Goal: Task Accomplishment & Management: Complete application form

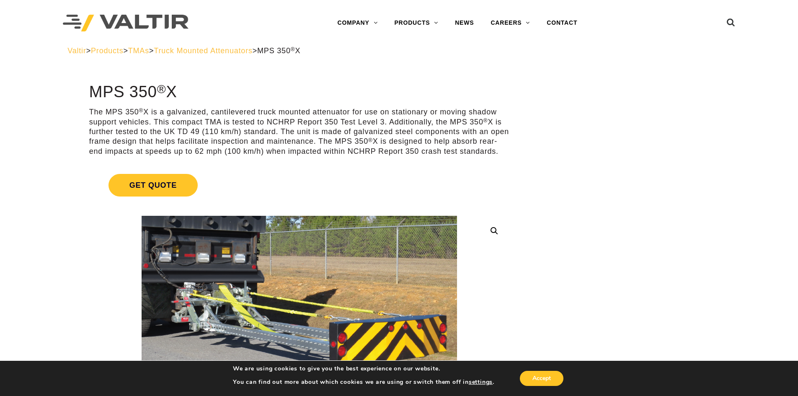
click at [231, 47] on span "Truck Mounted Attenuators" at bounding box center [203, 50] width 98 height 8
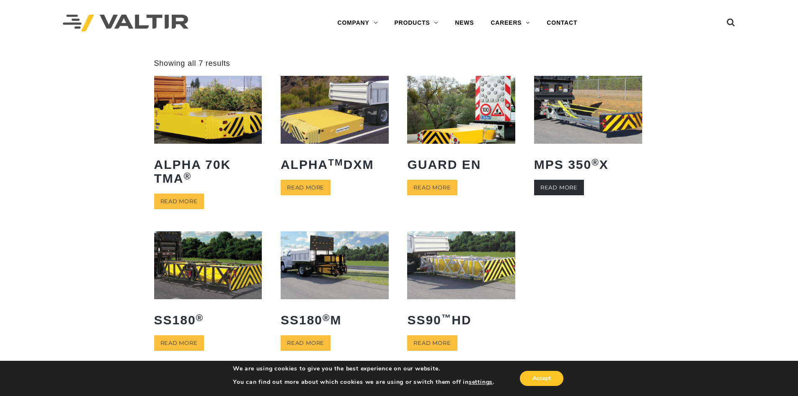
click at [573, 184] on link "Read more" at bounding box center [559, 187] width 50 height 15
click at [316, 289] on img at bounding box center [335, 264] width 108 height 67
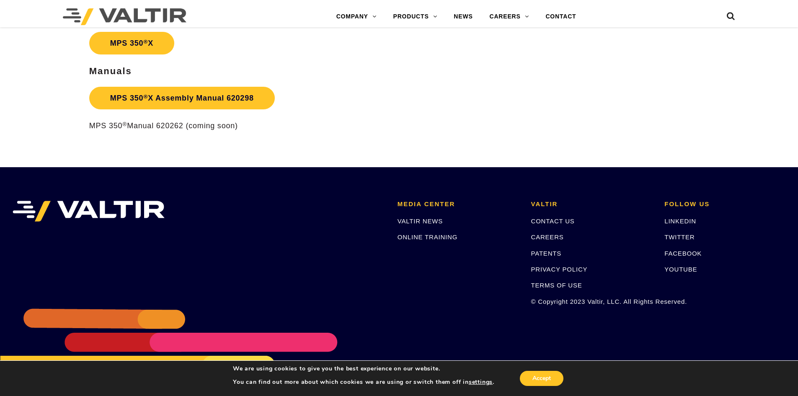
scroll to position [1553, 0]
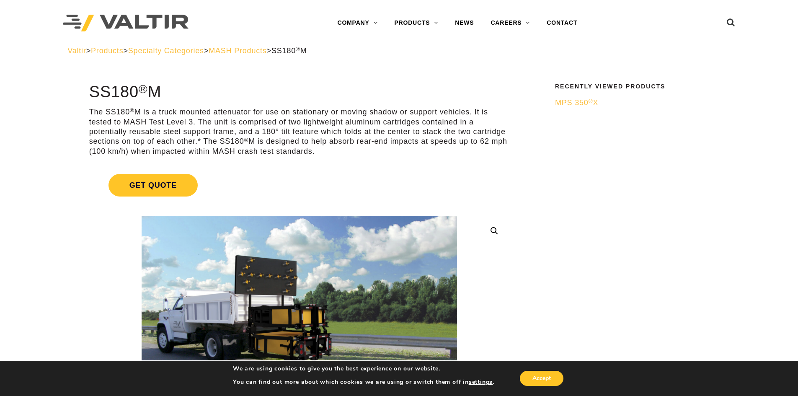
click at [255, 48] on span "MASH Products" at bounding box center [238, 50] width 58 height 8
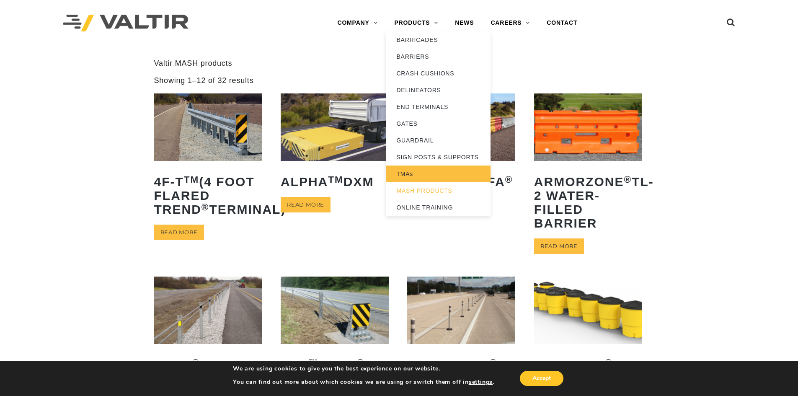
click at [400, 171] on link "TMAs" at bounding box center [438, 173] width 105 height 17
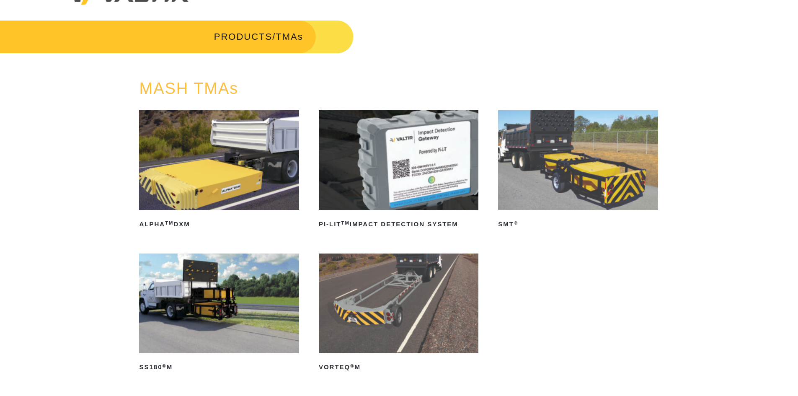
scroll to position [42, 0]
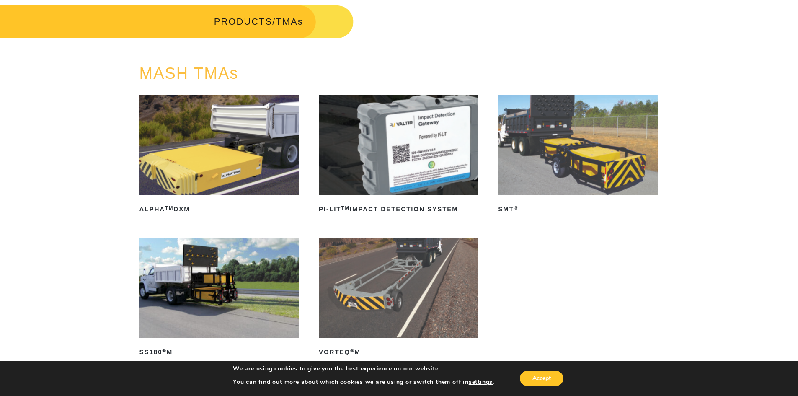
click at [527, 156] on img at bounding box center [578, 145] width 160 height 100
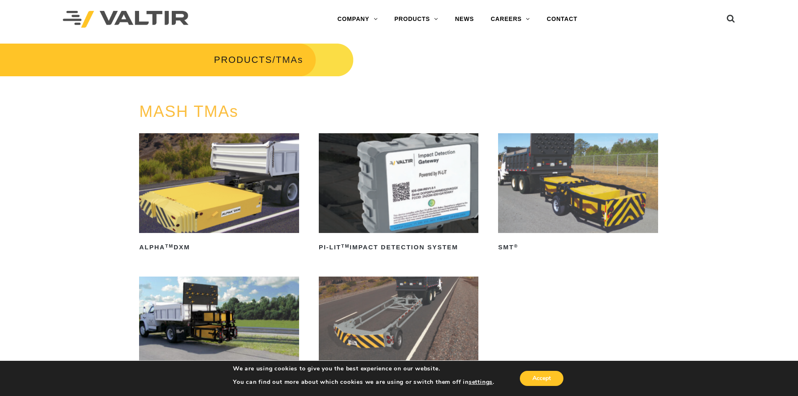
scroll to position [0, 0]
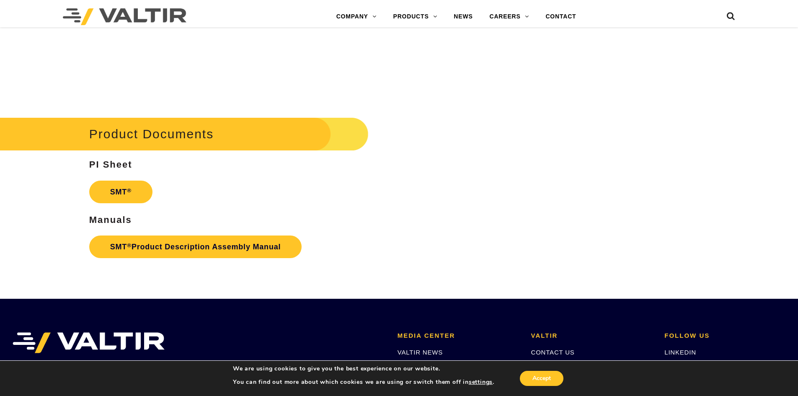
scroll to position [2303, 0]
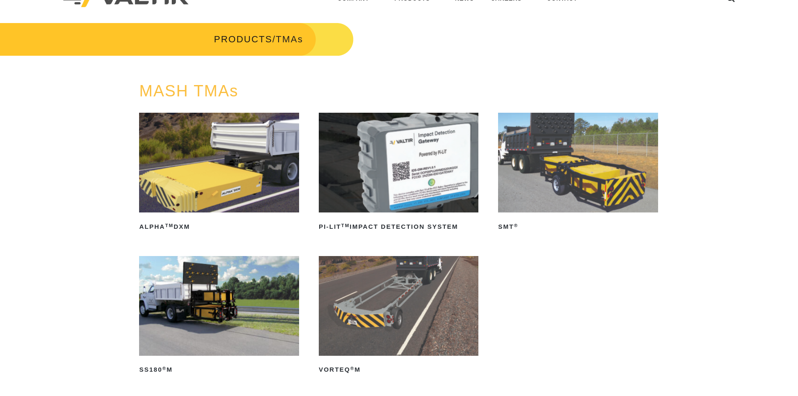
scroll to position [84, 0]
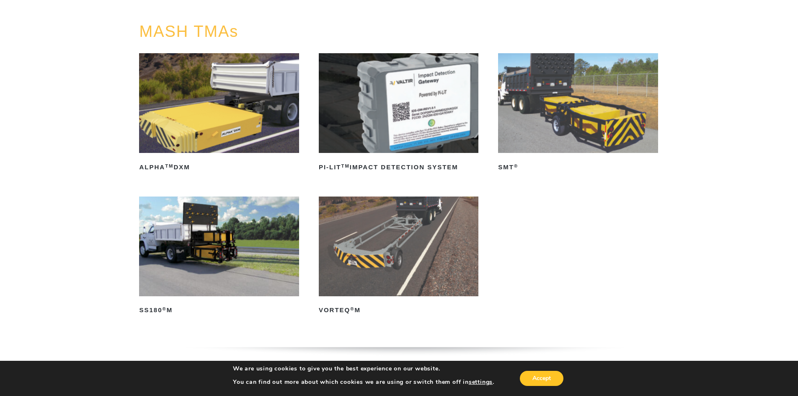
click at [232, 265] on img at bounding box center [219, 246] width 160 height 100
click at [350, 239] on img at bounding box center [399, 246] width 160 height 100
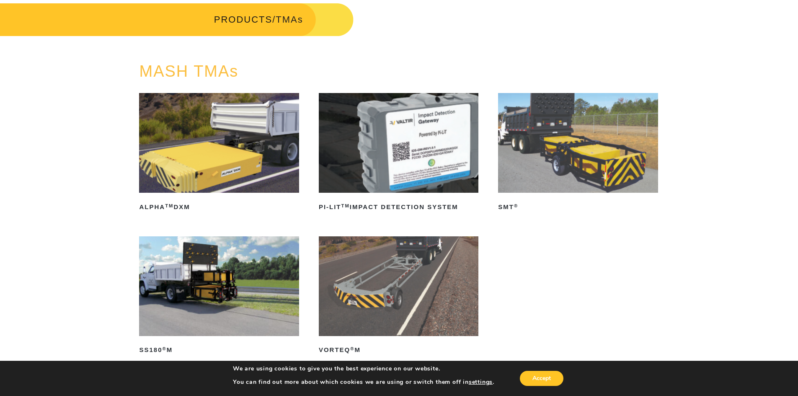
scroll to position [0, 0]
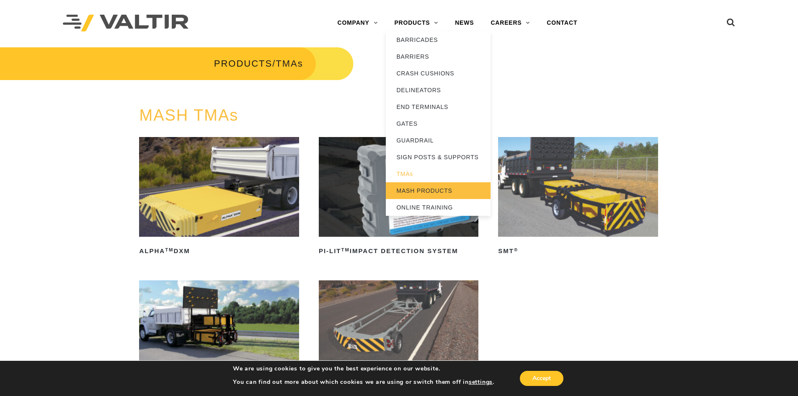
click at [407, 193] on link "MASH PRODUCTS" at bounding box center [438, 190] width 105 height 17
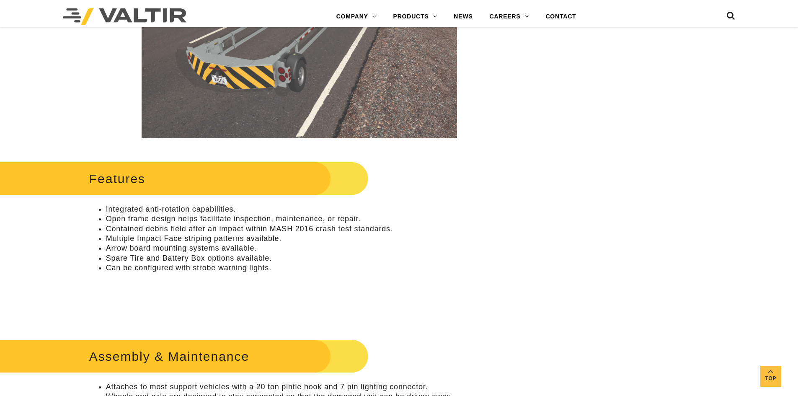
scroll to position [251, 0]
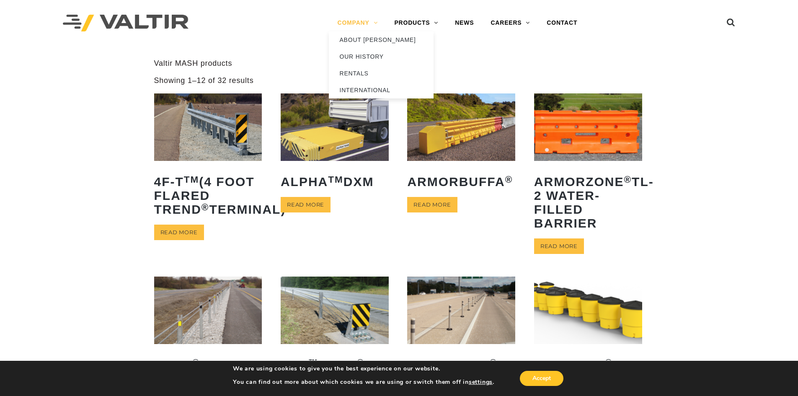
click at [357, 25] on link "COMPANY" at bounding box center [357, 23] width 57 height 17
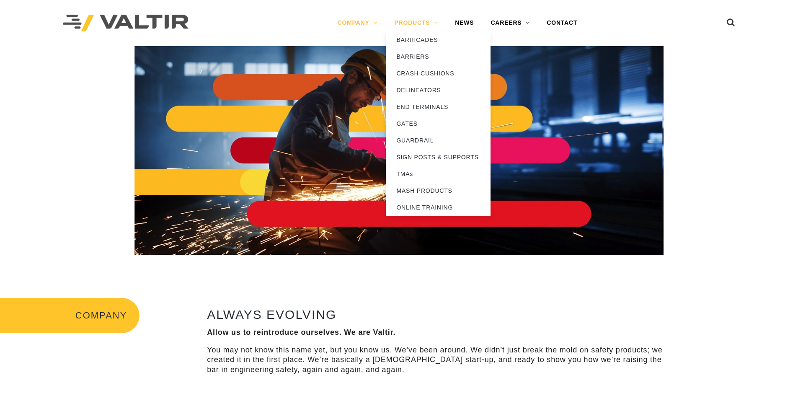
click at [409, 22] on link "PRODUCTS" at bounding box center [416, 23] width 61 height 17
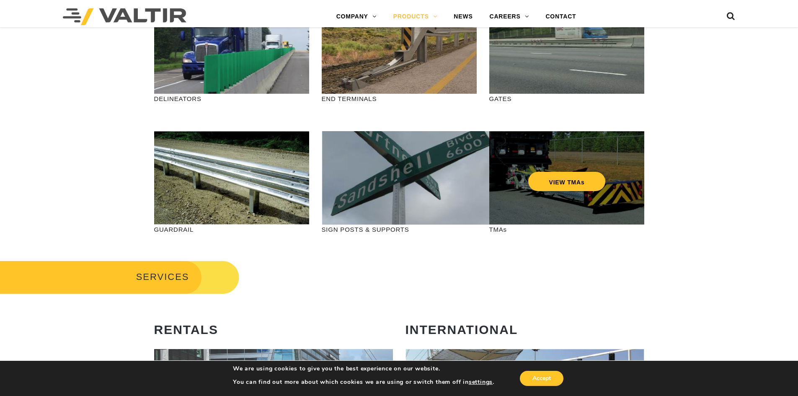
scroll to position [251, 0]
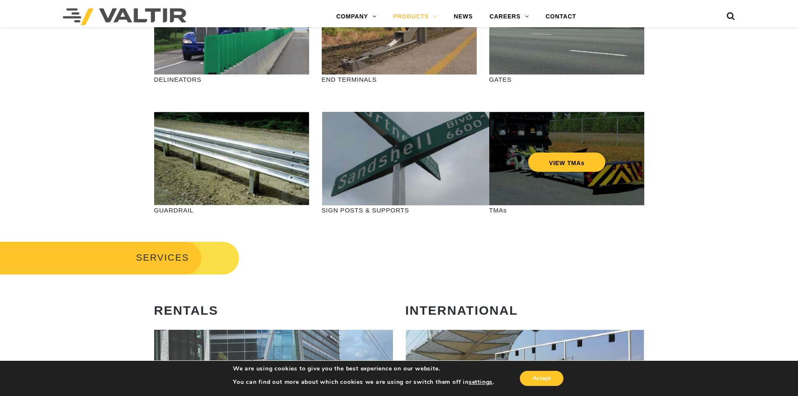
click at [540, 180] on div "VIEW TMAs" at bounding box center [566, 158] width 155 height 93
click at [554, 157] on link "VIEW TMAs" at bounding box center [566, 161] width 77 height 19
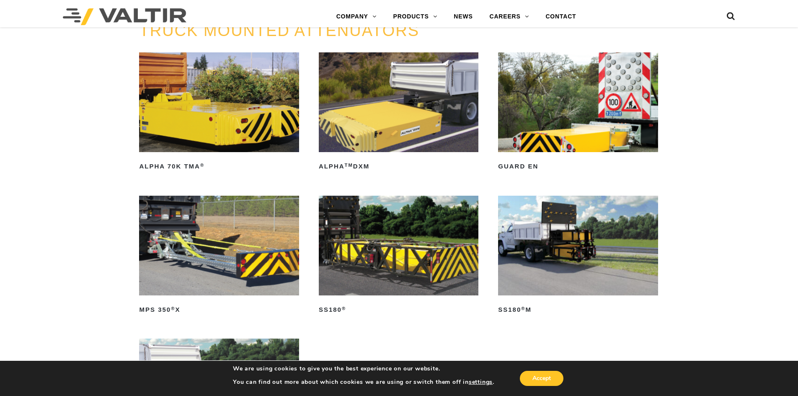
scroll to position [461, 0]
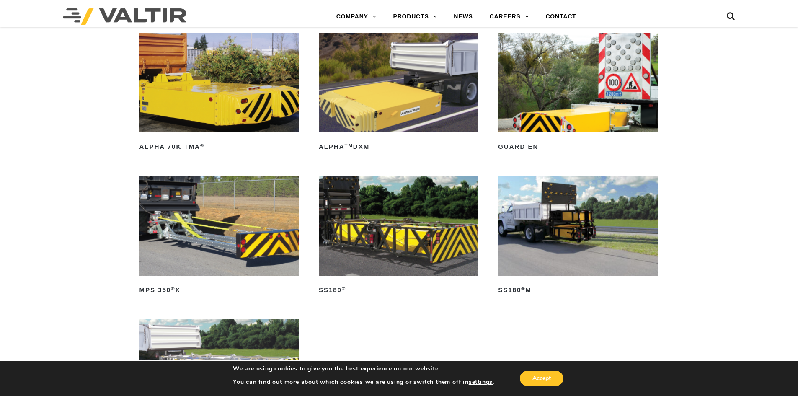
click at [229, 228] on img at bounding box center [219, 226] width 160 height 100
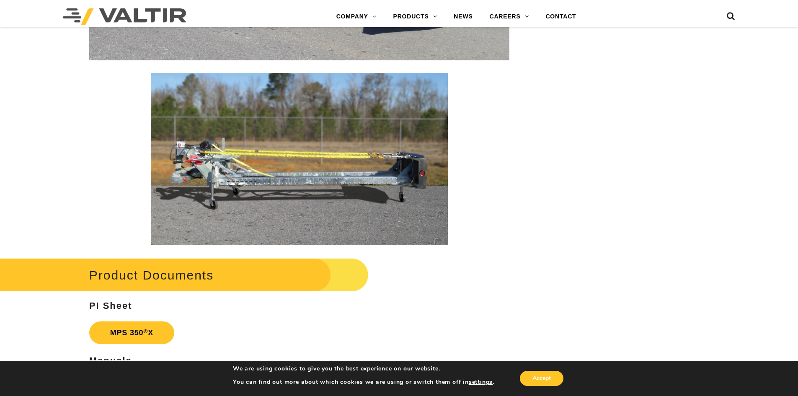
scroll to position [1424, 0]
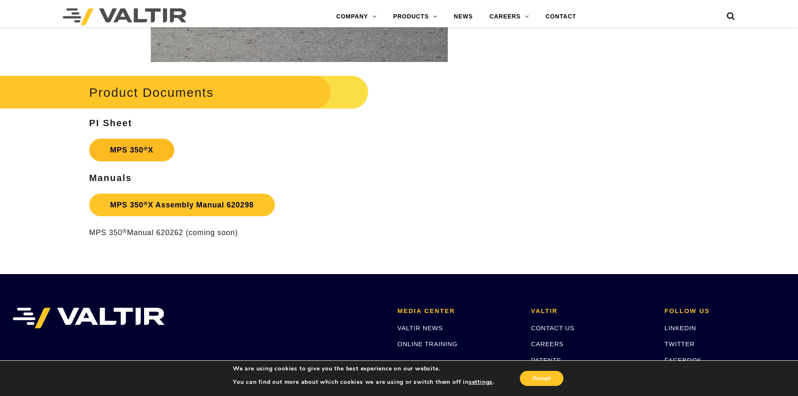
click at [149, 149] on strong "MPS 350 ® X" at bounding box center [131, 150] width 43 height 8
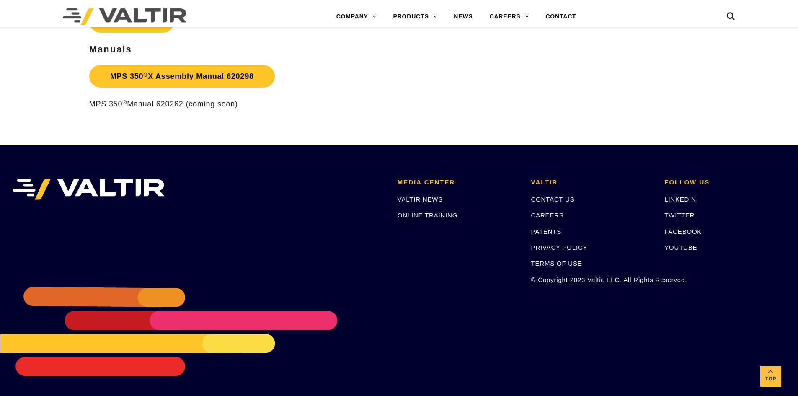
scroll to position [1553, 0]
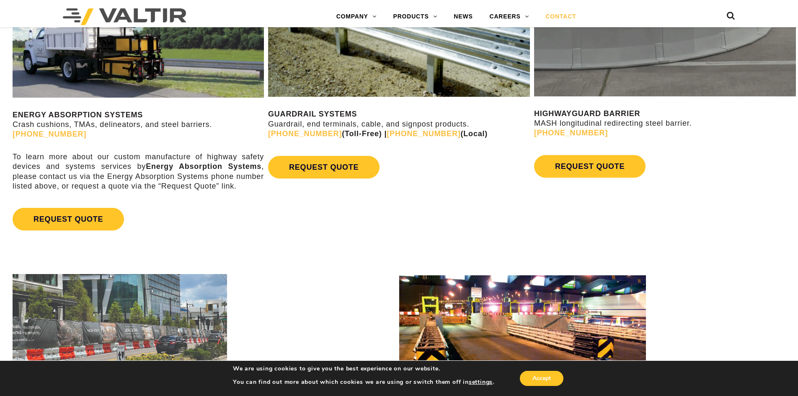
scroll to position [524, 0]
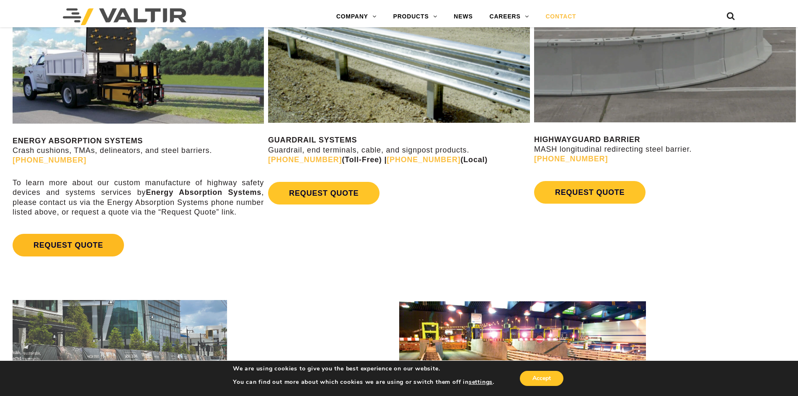
drag, startPoint x: 82, startPoint y: 229, endPoint x: 90, endPoint y: 246, distance: 18.9
click at [82, 229] on div "ENERGY ABSORPTION SYSTEMS Crash cushions, TMAs, delineators, and steel barriers…" at bounding box center [138, 125] width 251 height 269
click at [100, 261] on div "ENERGY ABSORPTION SYSTEMS Crash cushions, TMAs, delineators, and steel barriers…" at bounding box center [133, 128] width 266 height 289
click at [100, 254] on link "REQUEST QUOTE" at bounding box center [68, 245] width 111 height 23
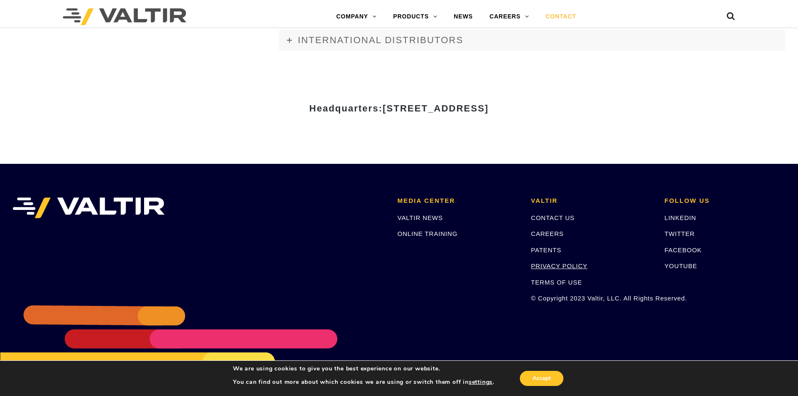
scroll to position [1152, 0]
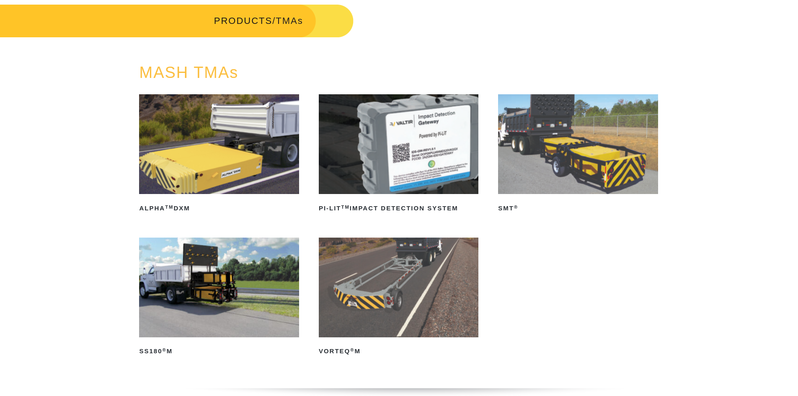
scroll to position [84, 0]
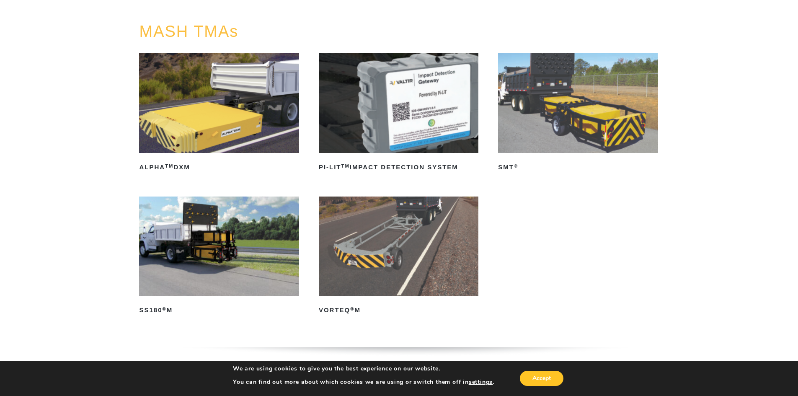
click at [231, 258] on img at bounding box center [219, 246] width 160 height 100
click at [531, 116] on img at bounding box center [578, 103] width 160 height 100
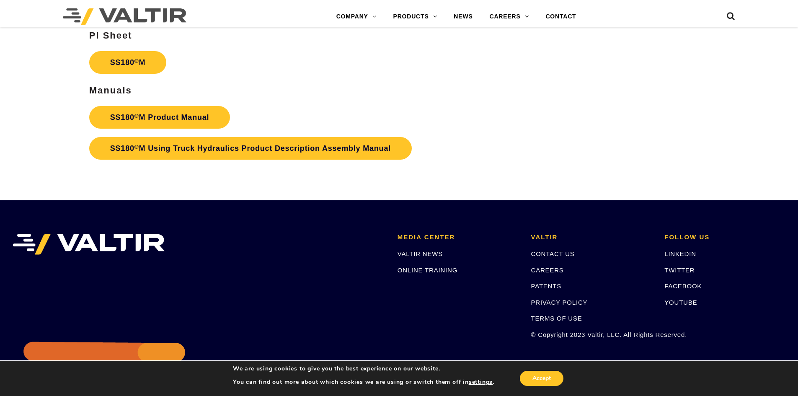
scroll to position [3098, 0]
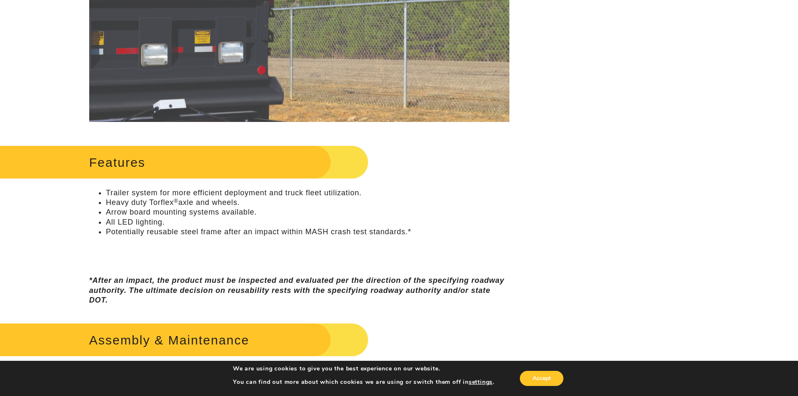
scroll to position [126, 0]
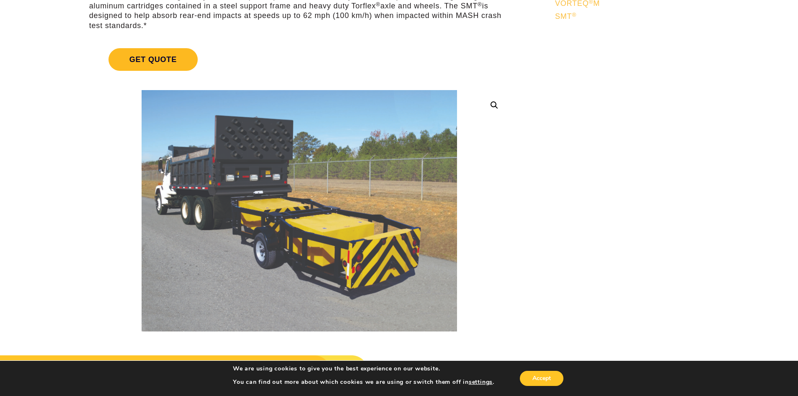
click at [177, 50] on span "Get Quote" at bounding box center [152, 59] width 89 height 23
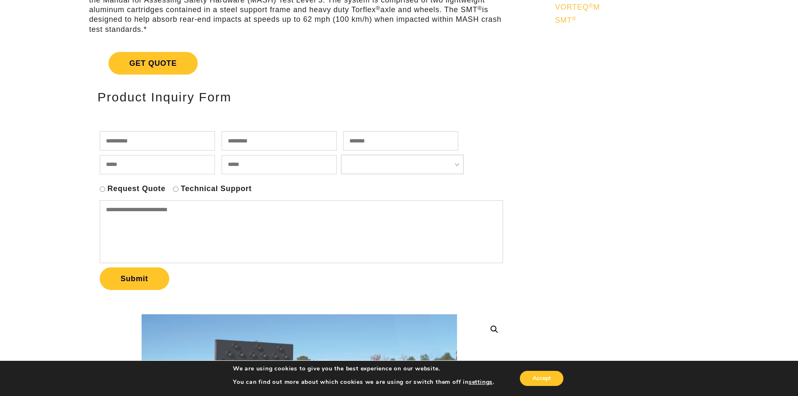
scroll to position [121, 0]
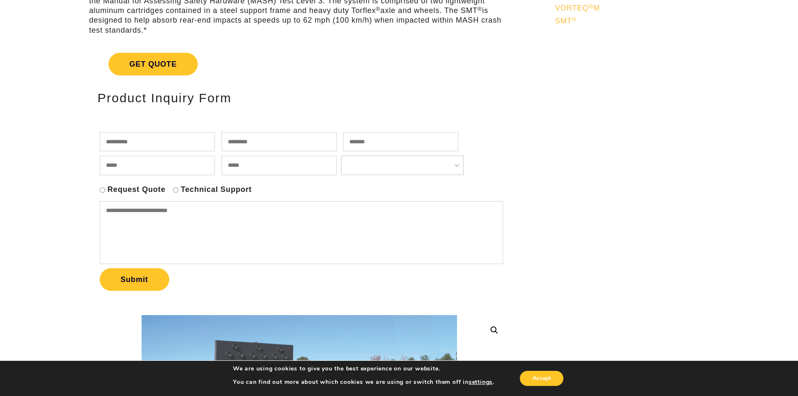
click at [175, 147] on input "text" at bounding box center [157, 141] width 115 height 19
type input "******"
type input "********"
type input "**********"
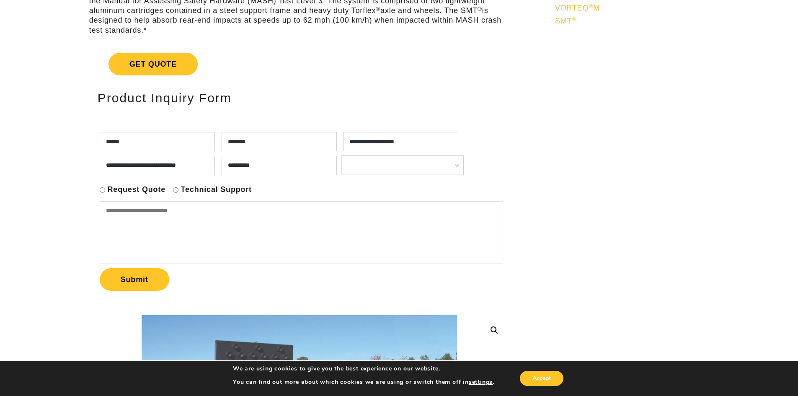
click at [337, 161] on input "**********" at bounding box center [278, 165] width 115 height 19
type input "**********"
type input "*"
select select "**********"
click at [185, 217] on textarea at bounding box center [301, 232] width 403 height 63
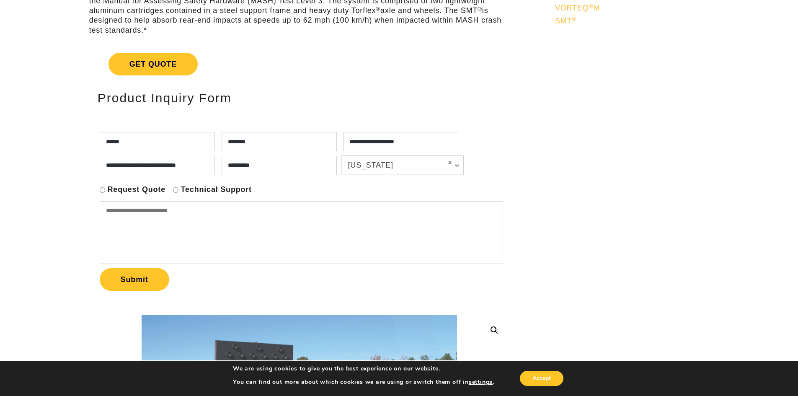
click at [113, 188] on label "Request Quote" at bounding box center [137, 190] width 58 height 10
click at [122, 212] on textarea at bounding box center [301, 232] width 403 height 63
type textarea "**********"
click at [127, 287] on button "Submit" at bounding box center [135, 279] width 70 height 23
